Goal: Navigation & Orientation: Find specific page/section

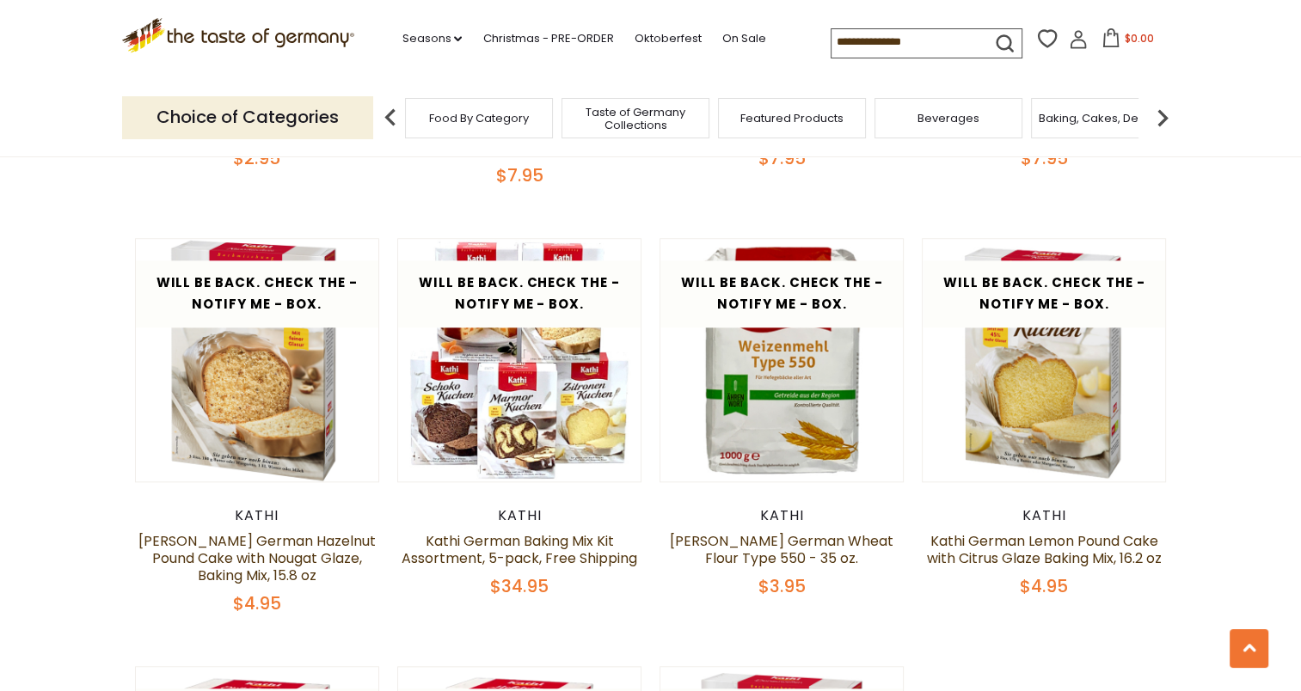
scroll to position [1799, 0]
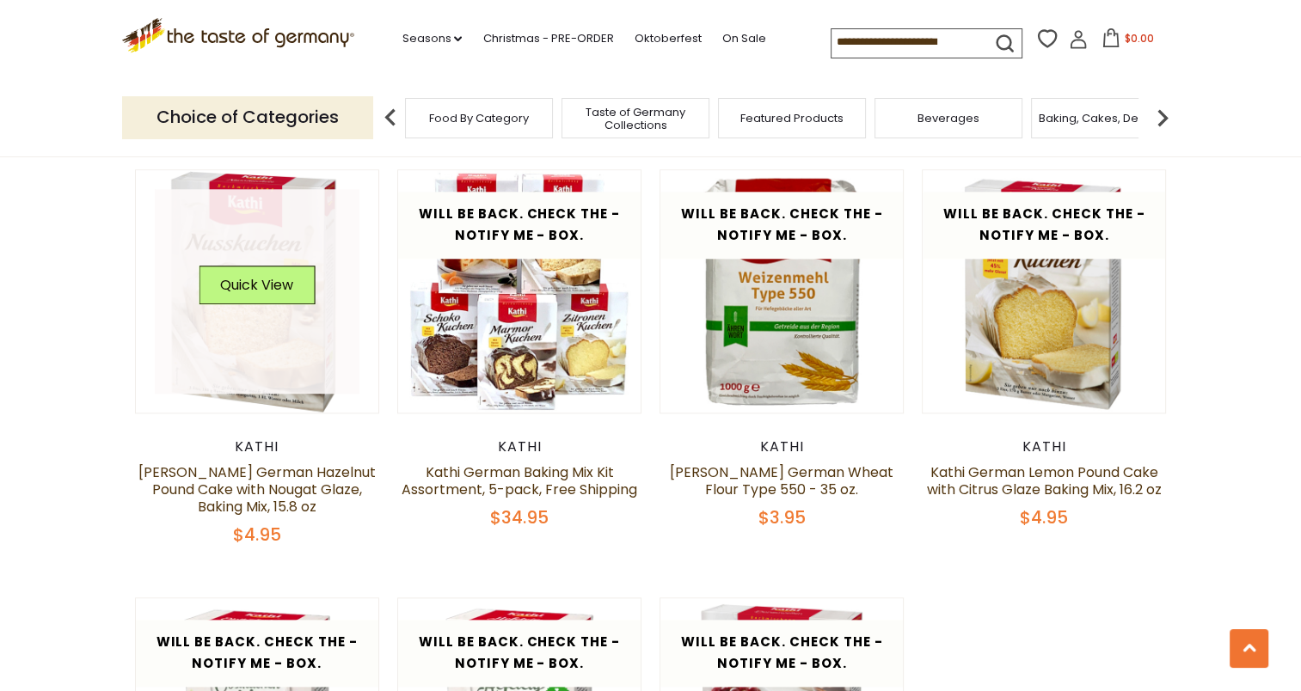
click at [255, 353] on link at bounding box center [257, 291] width 205 height 205
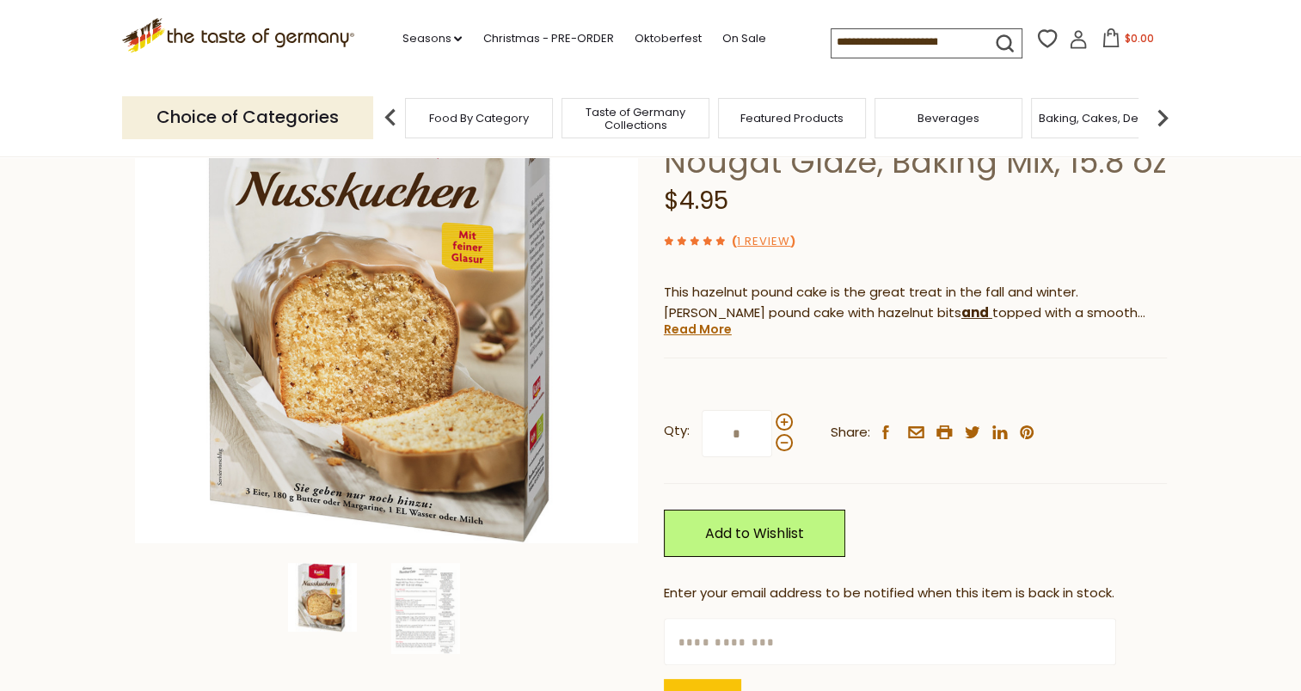
scroll to position [286, 0]
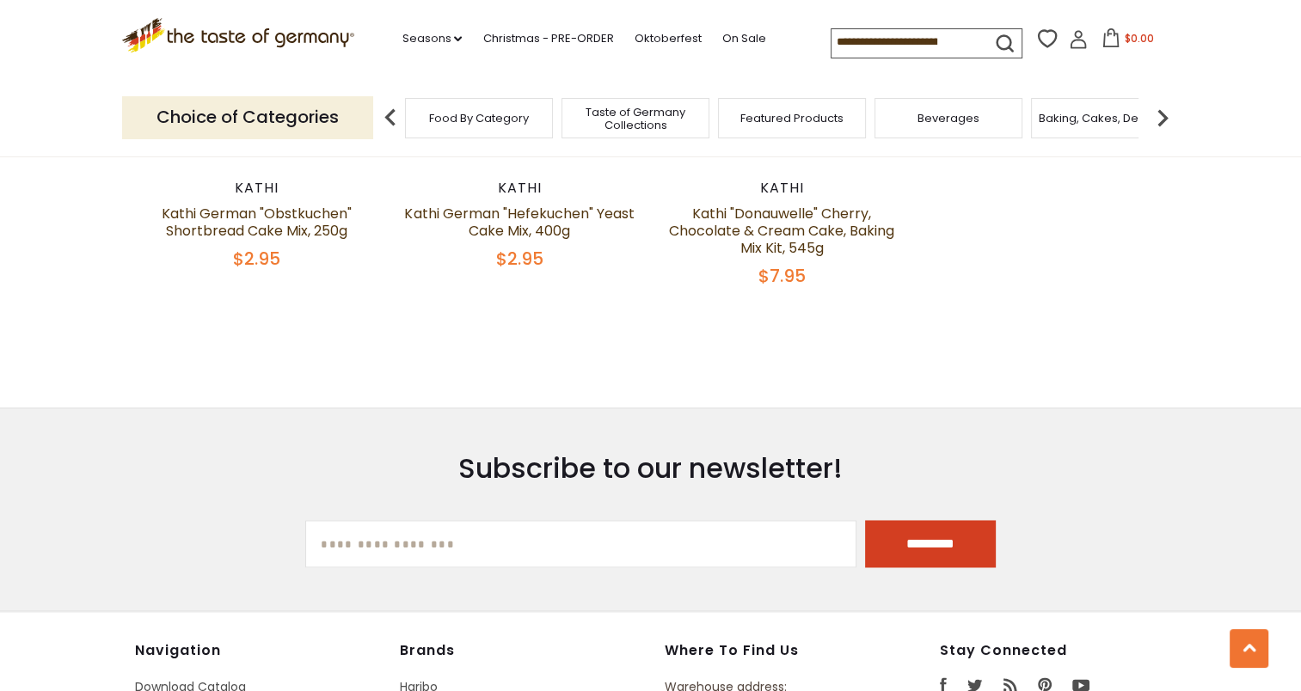
scroll to position [2522, 0]
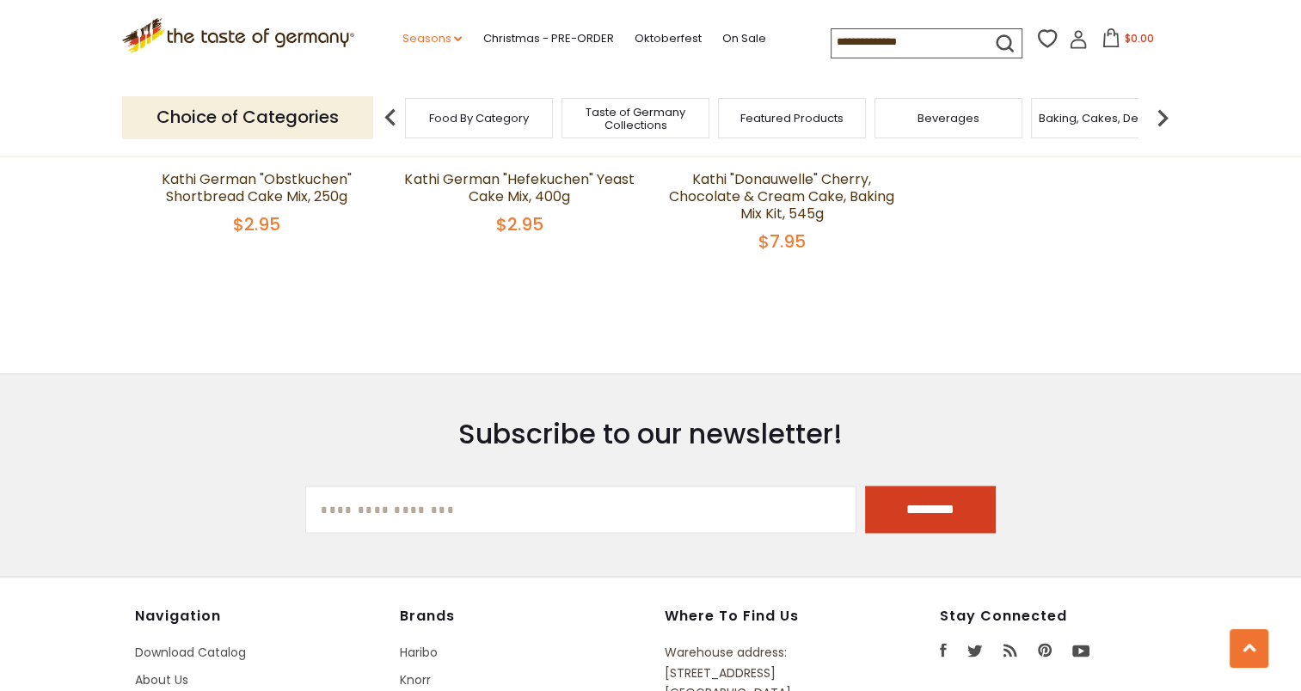
click at [428, 34] on link "Seasons dropdown_arrow" at bounding box center [432, 38] width 60 height 19
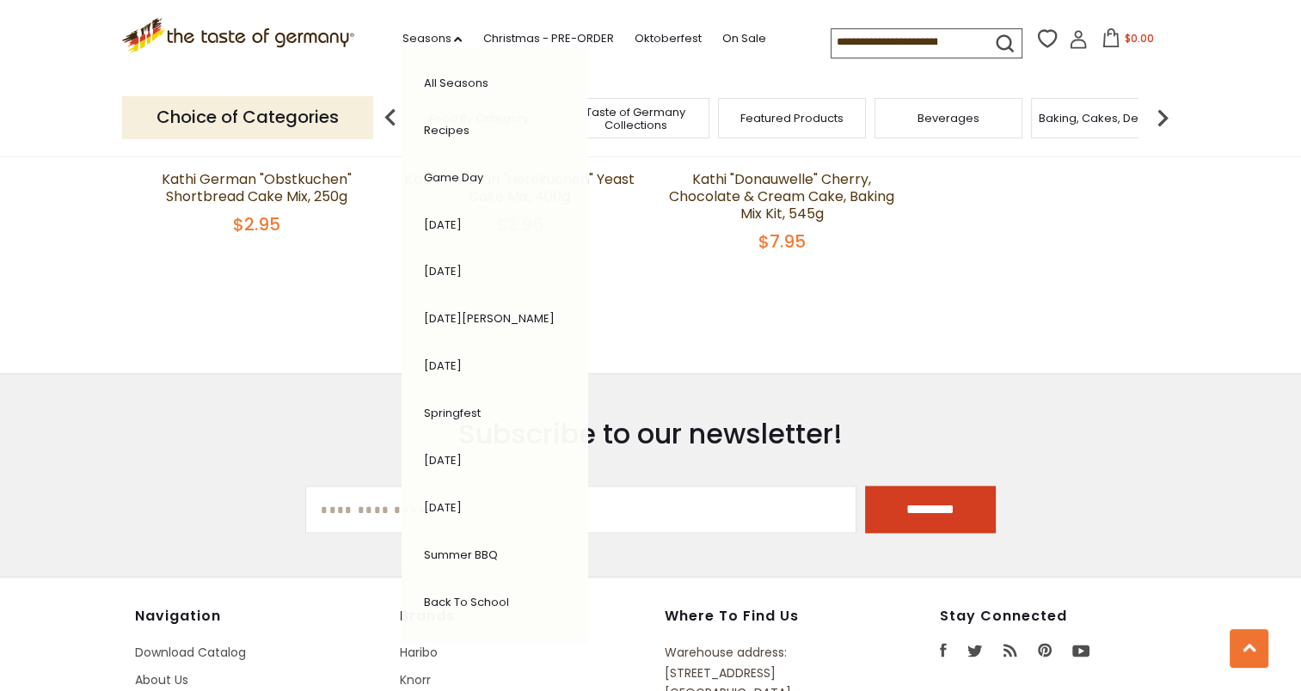
click at [437, 58] on div "All Seasons Recipes Game Day Valentine's Day Karneval St. Patrick's Day Easter …" at bounding box center [495, 345] width 187 height 595
click at [439, 75] on link "All Seasons" at bounding box center [455, 83] width 65 height 16
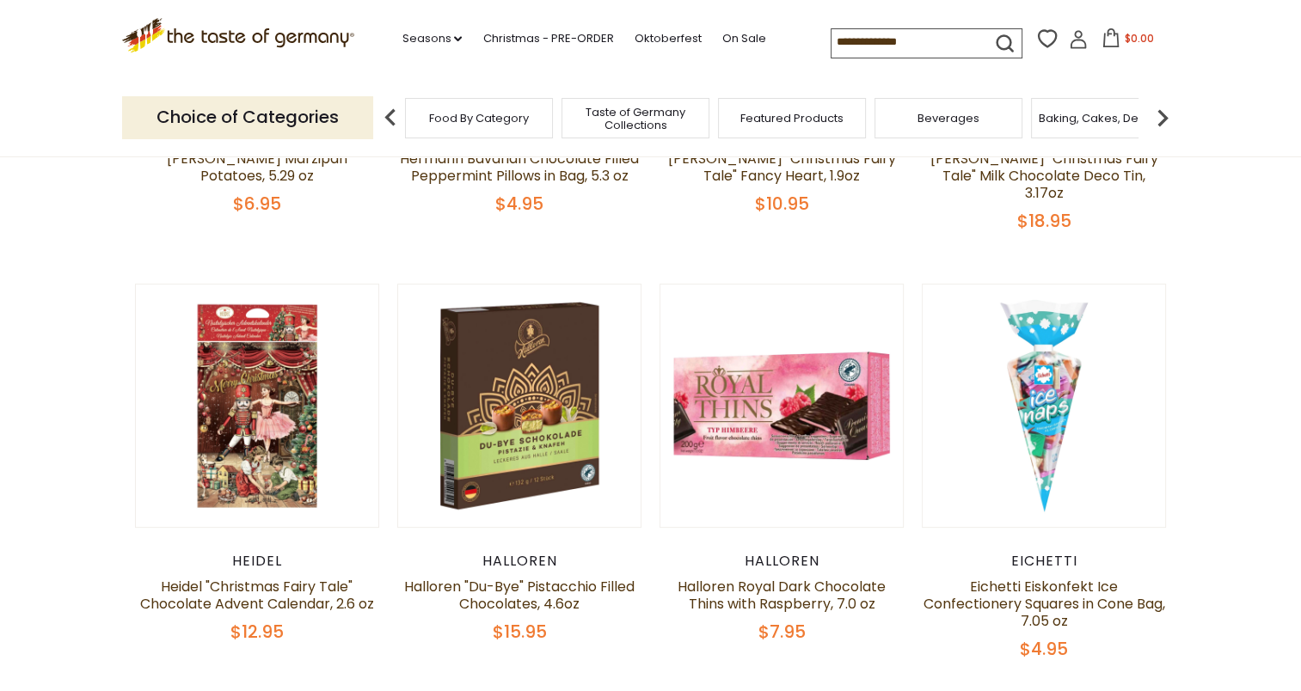
scroll to position [504, 0]
